Goal: Find specific page/section: Find specific page/section

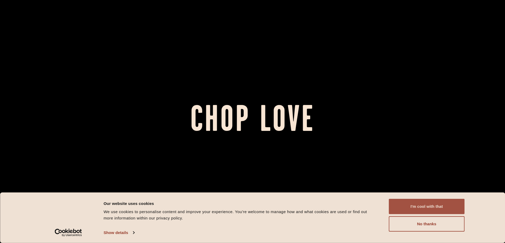
click at [425, 210] on button "I'm cool with that" at bounding box center [427, 206] width 76 height 15
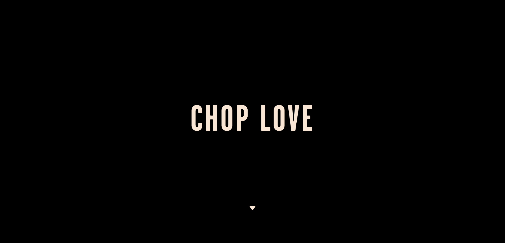
click at [248, 207] on div at bounding box center [252, 121] width 505 height 243
click at [249, 208] on div at bounding box center [252, 121] width 505 height 243
click at [252, 208] on img at bounding box center [252, 208] width 7 height 4
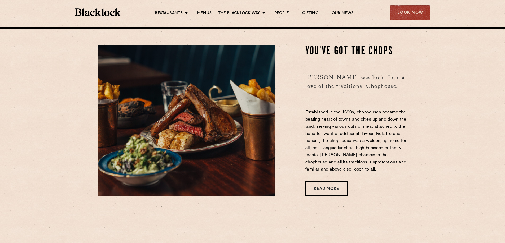
scroll to position [216, 0]
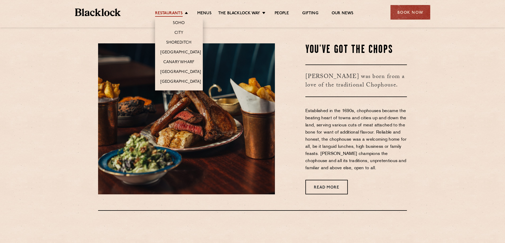
click at [171, 12] on link "Restaurants" at bounding box center [169, 14] width 28 height 6
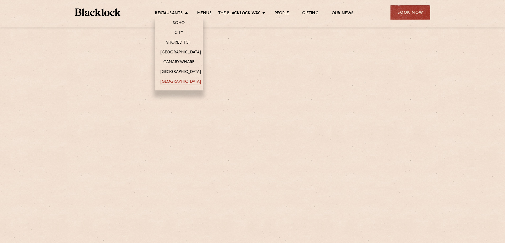
click at [177, 82] on link "[GEOGRAPHIC_DATA]" at bounding box center [180, 82] width 41 height 6
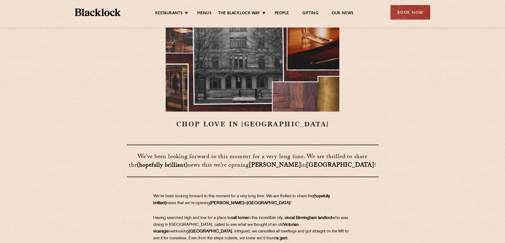
scroll to position [79, 0]
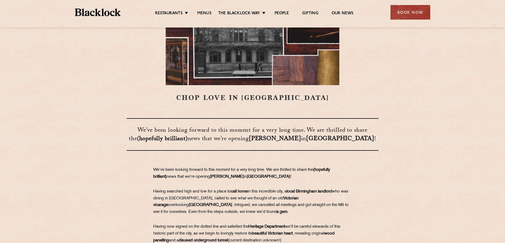
click at [195, 132] on h3 "​​​​​​​We’ve been looking forward to this moment for a very long time. We are t…" at bounding box center [253, 134] width 252 height 33
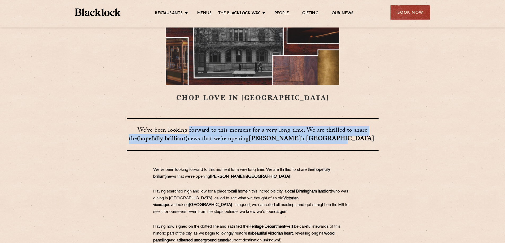
drag, startPoint x: 280, startPoint y: 128, endPoint x: 343, endPoint y: 140, distance: 63.4
click at [343, 140] on h3 "​​​​​​​We’ve been looking forward to this moment for a very long time. We are t…" at bounding box center [253, 134] width 252 height 33
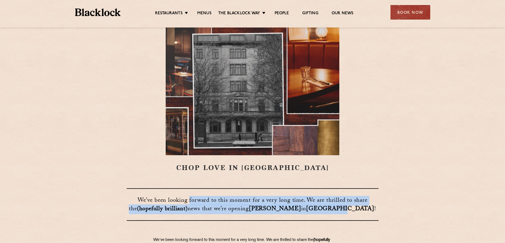
scroll to position [0, 0]
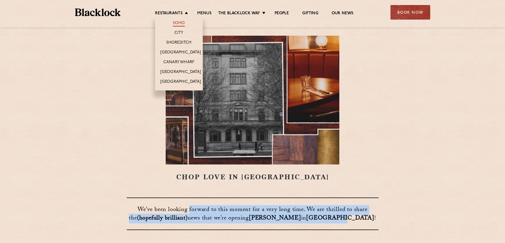
click at [182, 22] on link "Soho" at bounding box center [179, 24] width 12 height 6
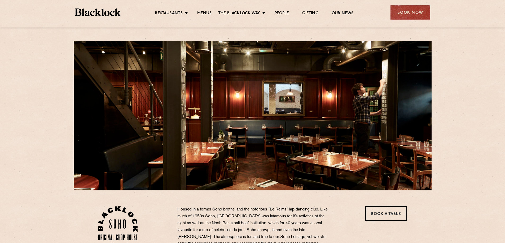
click at [201, 10] on ul "Restaurants Soho City Shoreditch Covent Garden Canary Wharf Manchester Birmingh…" at bounding box center [254, 12] width 267 height 8
click at [200, 14] on link "Menus" at bounding box center [204, 14] width 14 height 6
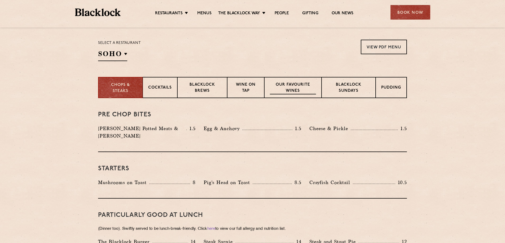
scroll to position [159, 0]
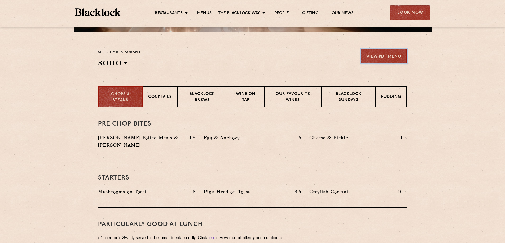
click at [390, 60] on link "View PDF Menu" at bounding box center [384, 56] width 46 height 15
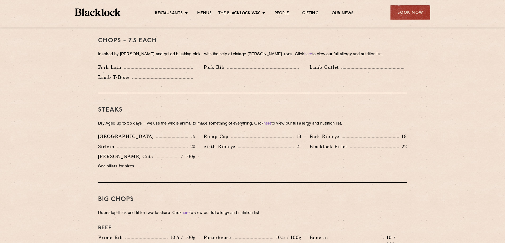
scroll to position [344, 0]
